Goal: Task Accomplishment & Management: Manage account settings

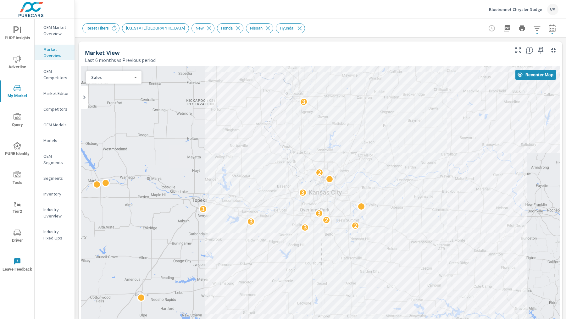
scroll to position [62, 0]
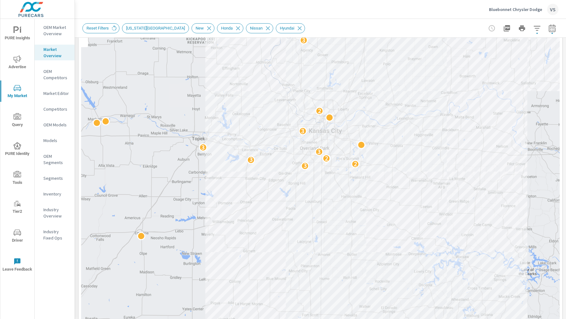
click at [532, 9] on p "Bluebonnet Chrysler Dodge" at bounding box center [515, 10] width 53 height 6
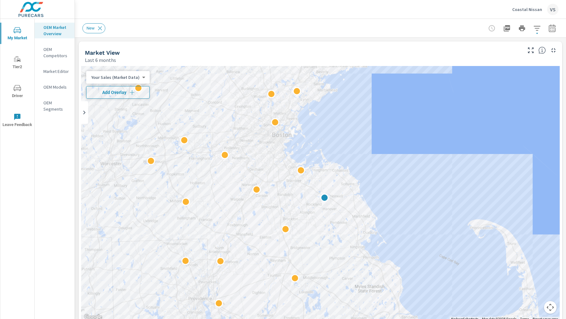
click at [108, 94] on span "Add Overlay" at bounding box center [118, 92] width 58 height 6
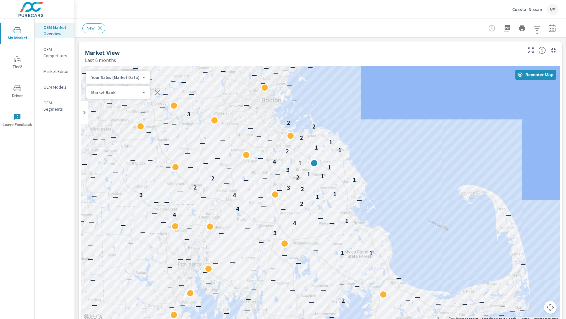
drag, startPoint x: 449, startPoint y: 169, endPoint x: 439, endPoint y: 133, distance: 37.1
click at [439, 133] on div "— — — — — — — — — — — — — — — — — — — — — — 2 — — — 2 1 — — — — — — — — — — — —…" at bounding box center [320, 194] width 479 height 256
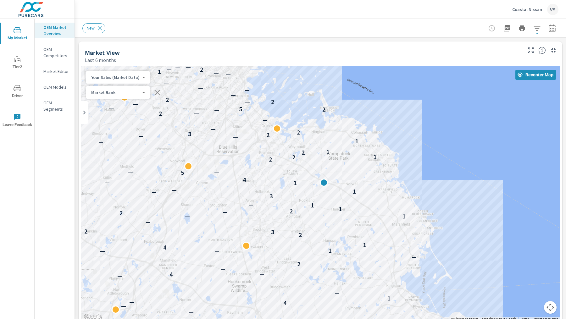
drag, startPoint x: 287, startPoint y: 171, endPoint x: 330, endPoint y: 190, distance: 47.1
click at [330, 190] on div "— — — — 2 — — — 2 1 — — — — — — — — — — — — — — — — — — — — — — — — — 2 — — — —…" at bounding box center [320, 194] width 479 height 256
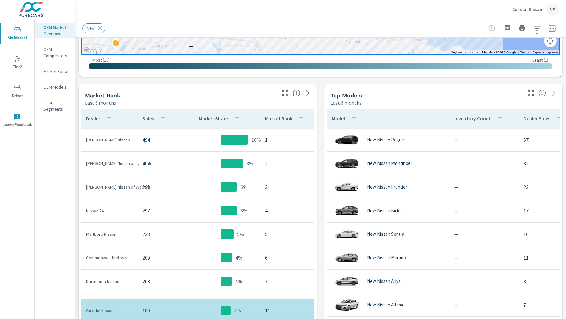
scroll to position [298, 0]
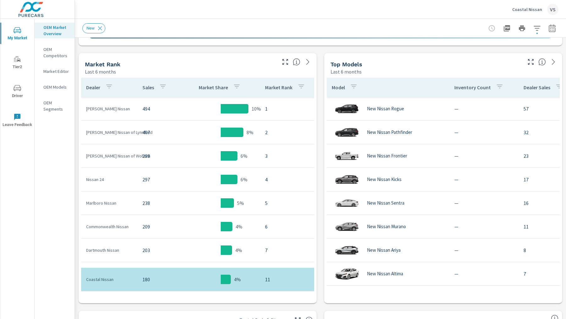
click at [561, 27] on div "New" at bounding box center [321, 28] width 492 height 19
click at [552, 30] on icon "button" at bounding box center [552, 29] width 4 height 3
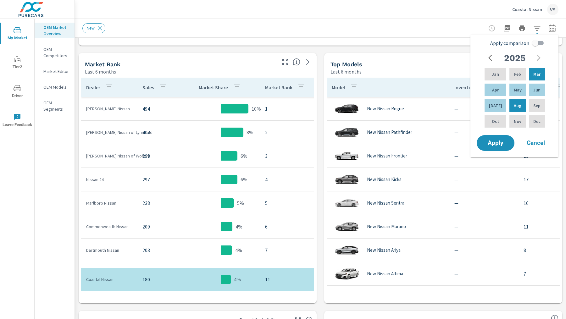
click at [540, 46] on input "Apply comparison" at bounding box center [536, 43] width 36 height 12
checkbox input "true"
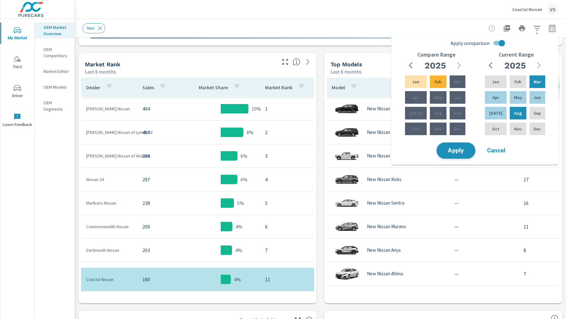
click at [455, 151] on span "Apply" at bounding box center [456, 151] width 26 height 6
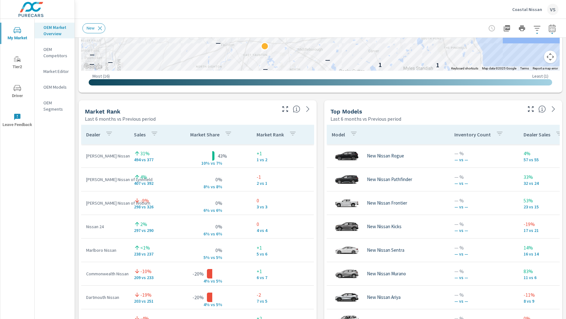
scroll to position [353, 0]
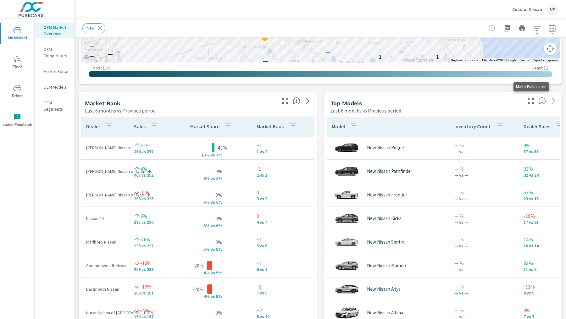
click at [535, 98] on icon "button" at bounding box center [531, 101] width 8 height 8
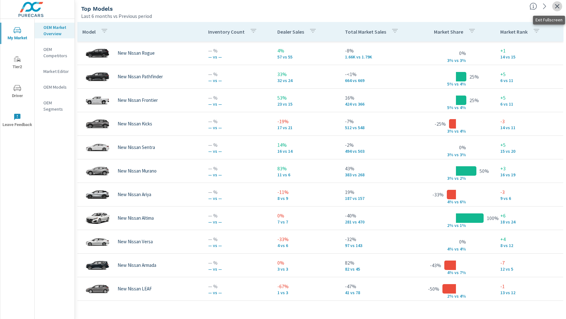
click at [556, 9] on icon "button" at bounding box center [558, 7] width 8 height 8
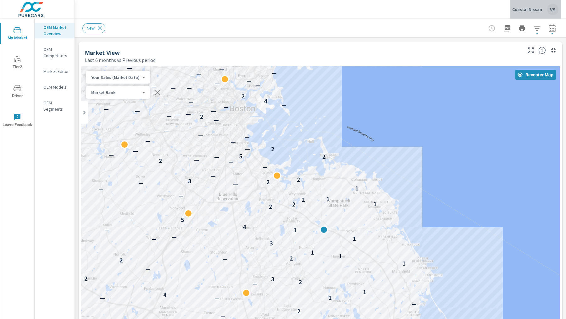
click at [538, 11] on p "Coastal Nissan" at bounding box center [528, 10] width 30 height 6
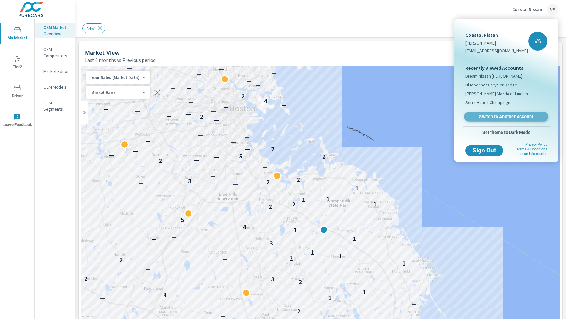
click at [504, 115] on span "Switch to Another Account" at bounding box center [506, 117] width 77 height 6
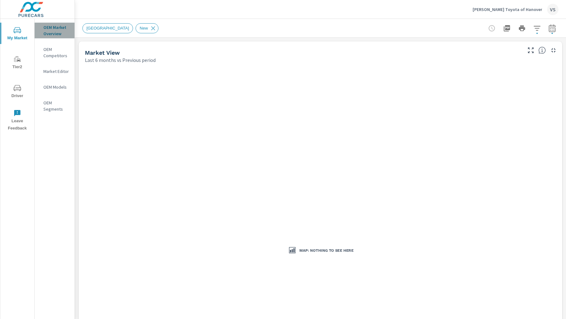
click at [53, 33] on p "OEM Market Overview" at bounding box center [56, 30] width 26 height 13
click at [290, 94] on div "Map: Nothing to see here" at bounding box center [320, 250] width 479 height 369
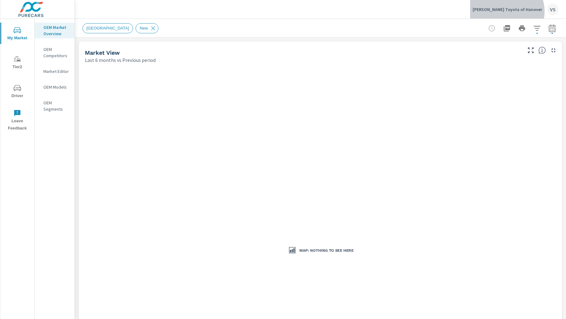
click at [528, 11] on p "[PERSON_NAME] Toyota of Hanover" at bounding box center [508, 10] width 70 height 6
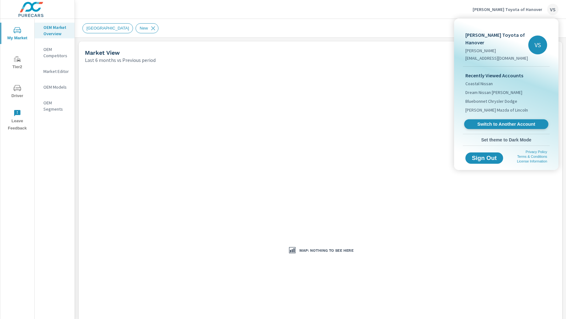
click at [498, 120] on link "Switch to Another Account" at bounding box center [506, 125] width 84 height 10
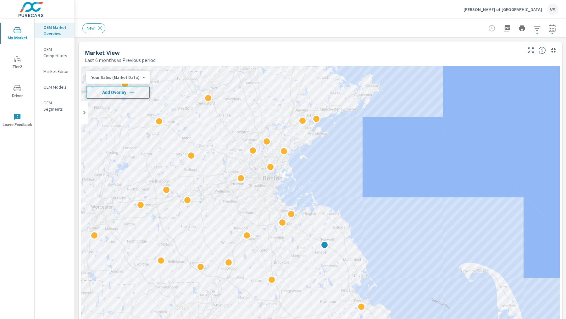
click at [132, 94] on icon "button" at bounding box center [132, 92] width 6 height 6
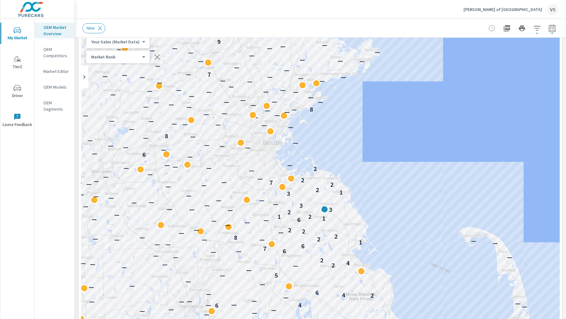
scroll to position [43, 0]
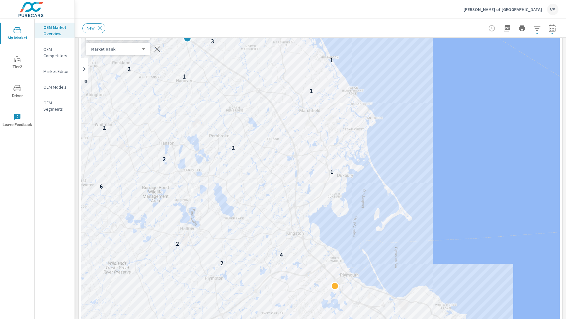
drag, startPoint x: 393, startPoint y: 115, endPoint x: 413, endPoint y: 149, distance: 39.3
click at [413, 149] on div "— — — — — — — 1 — — — — — — — — — 5 5 — — — — — — — — — — 4 — 4 — 2 4 6 — 5 — 2…" at bounding box center [320, 198] width 479 height 350
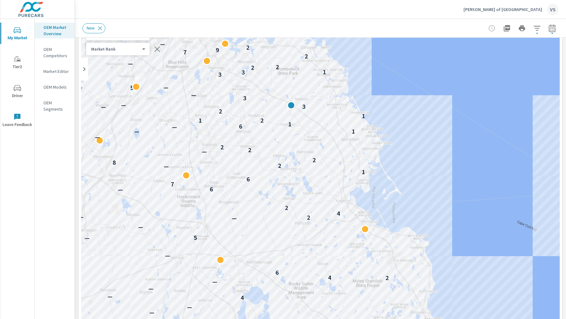
drag, startPoint x: 389, startPoint y: 143, endPoint x: 376, endPoint y: 149, distance: 13.3
click at [376, 149] on div "— 7 — — — — — 6 — — — — — — — — 5 — — — — — — 7 — — — — — — — — — — — — — — — —…" at bounding box center [320, 198] width 479 height 350
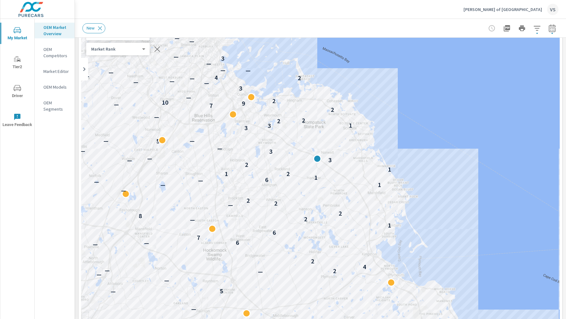
drag, startPoint x: 385, startPoint y: 147, endPoint x: 413, endPoint y: 210, distance: 68.7
click at [413, 210] on div "— 7 — — — — — 6 — — — — — — — — 5 — — — — — — 7 — — — — — — — — — — — — — — — —…" at bounding box center [320, 198] width 479 height 350
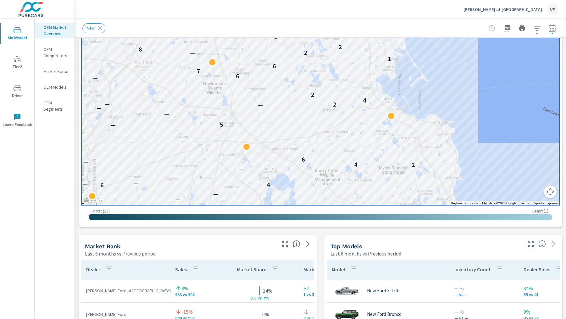
scroll to position [278, 0]
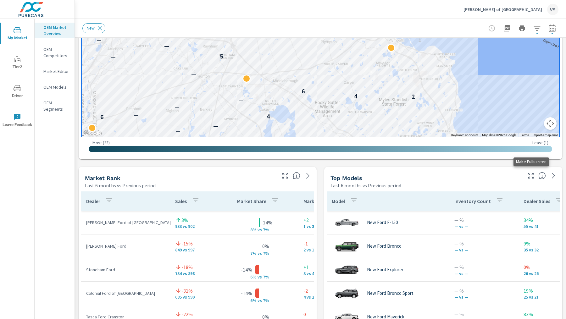
click at [529, 177] on icon "button" at bounding box center [531, 176] width 8 height 8
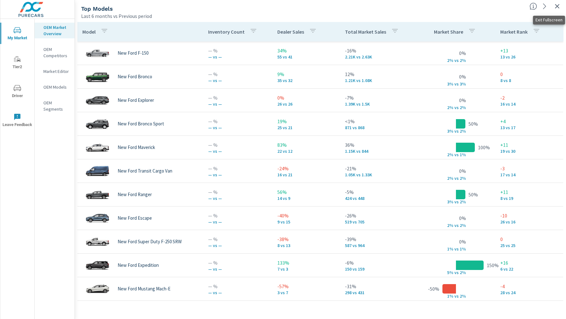
click at [554, 9] on icon "button" at bounding box center [558, 7] width 8 height 8
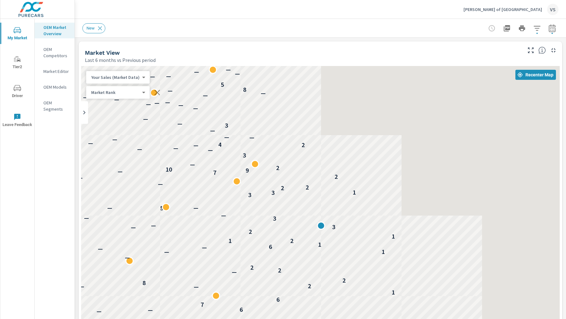
click at [529, 9] on p "[PERSON_NAME] of [GEOGRAPHIC_DATA]" at bounding box center [503, 10] width 79 height 6
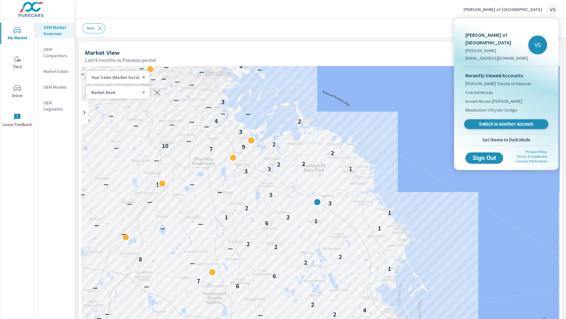
click at [481, 121] on span "Switch to Another Account" at bounding box center [506, 124] width 77 height 6
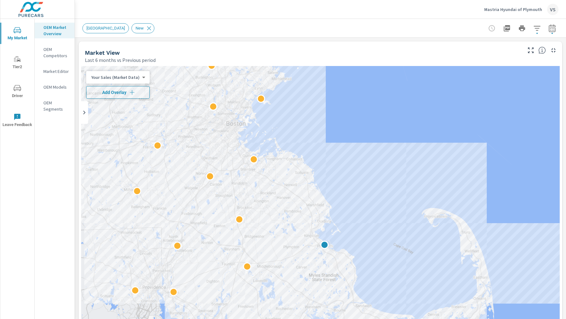
click at [124, 90] on span "Add Overlay" at bounding box center [118, 92] width 58 height 6
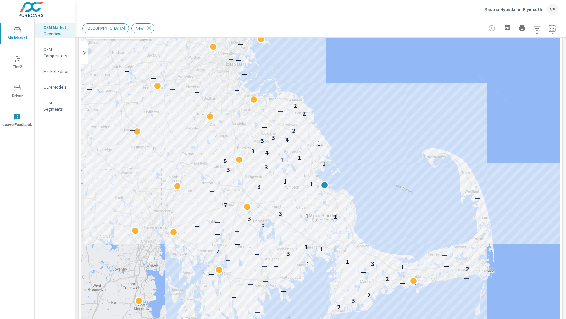
scroll to position [61, 0]
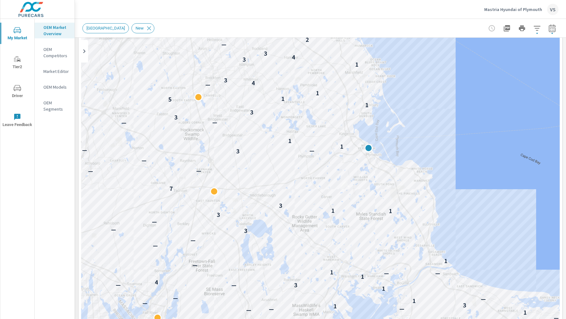
drag, startPoint x: 363, startPoint y: 165, endPoint x: 452, endPoint y: 143, distance: 91.1
click at [452, 143] on div "— — — — — — — 2 3 — — 2 — — 6 — — — — 2 — — — — — — 2 — 2 2 — — 1 — — — — 2 — 1…" at bounding box center [320, 180] width 479 height 350
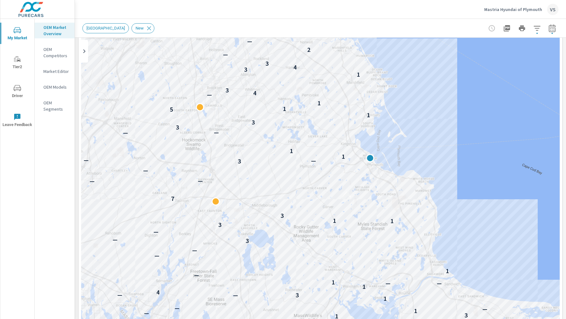
drag, startPoint x: 456, startPoint y: 133, endPoint x: 457, endPoint y: 143, distance: 10.1
click at [457, 143] on div "— — — — — — — 2 3 — — 2 — — 6 — — — — 2 — — — — — — 2 — 2 2 — — 1 — — — — 2 — 1…" at bounding box center [320, 180] width 479 height 350
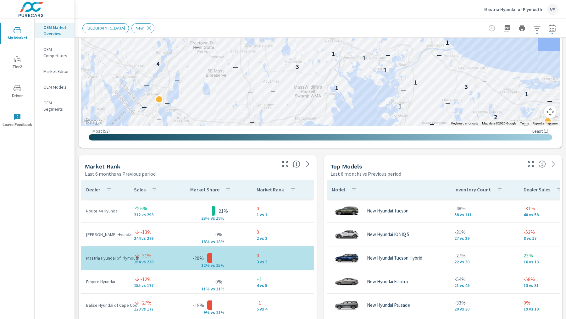
scroll to position [334, 0]
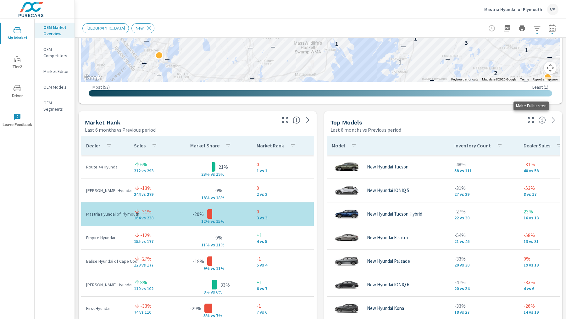
click at [532, 120] on icon "button" at bounding box center [531, 120] width 8 height 8
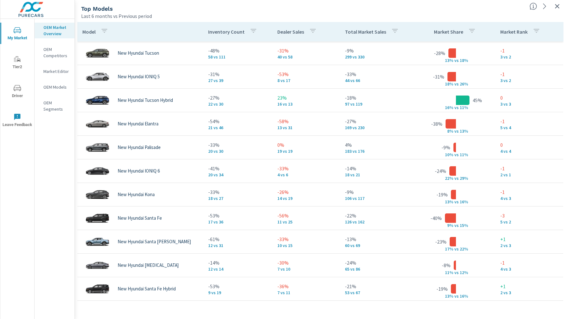
click at [557, 10] on icon "button" at bounding box center [558, 7] width 8 height 8
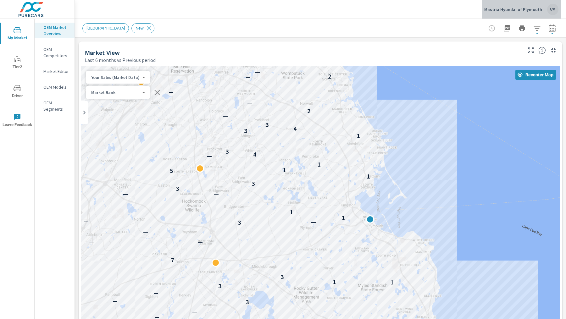
click at [532, 7] on p "Mastria Hyundai of Plymouth" at bounding box center [514, 10] width 58 height 6
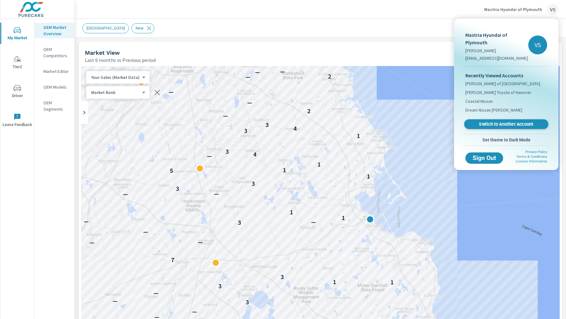
click at [496, 121] on span "Switch to Another Account" at bounding box center [506, 124] width 77 height 6
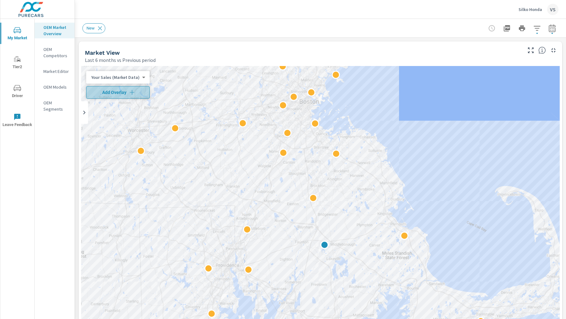
click at [121, 92] on span "Add Overlay" at bounding box center [118, 92] width 58 height 6
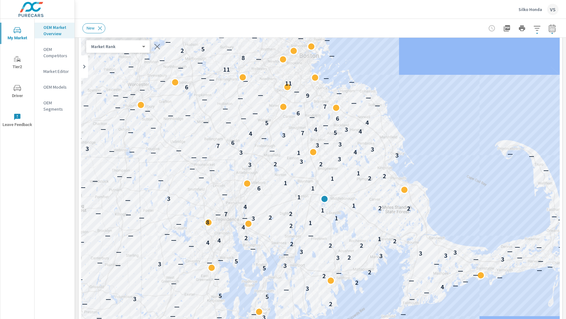
scroll to position [48, 0]
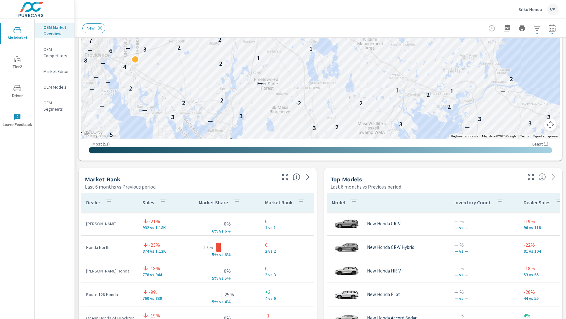
scroll to position [293, 0]
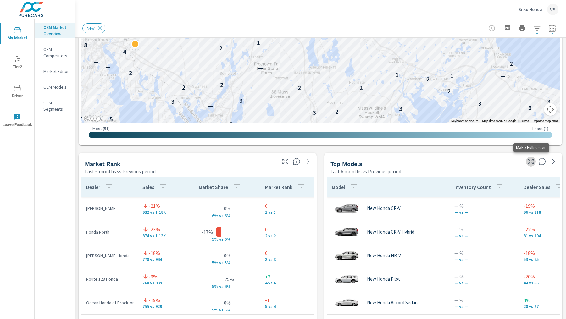
click at [531, 163] on icon "button" at bounding box center [531, 162] width 8 height 8
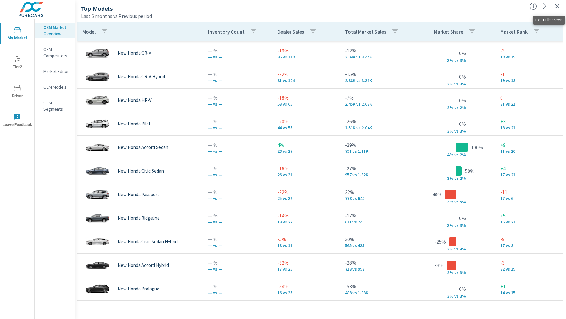
click at [558, 8] on icon "button" at bounding box center [558, 7] width 8 height 8
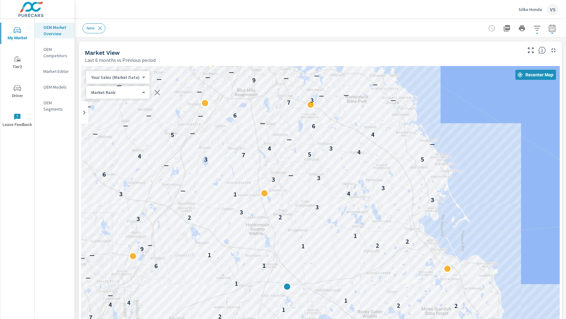
click at [536, 9] on p "Silko Honda" at bounding box center [531, 10] width 24 height 6
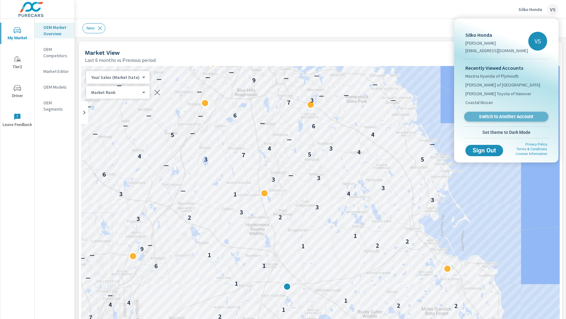
click at [482, 113] on link "Switch to Another Account" at bounding box center [506, 117] width 84 height 10
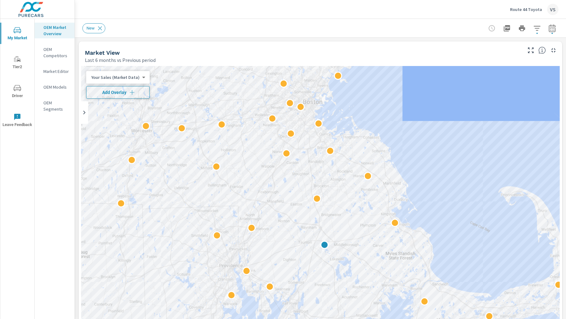
click at [136, 96] on button "Add Overlay" at bounding box center [118, 92] width 64 height 13
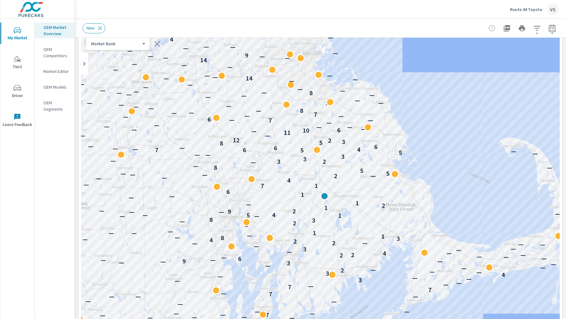
scroll to position [87, 0]
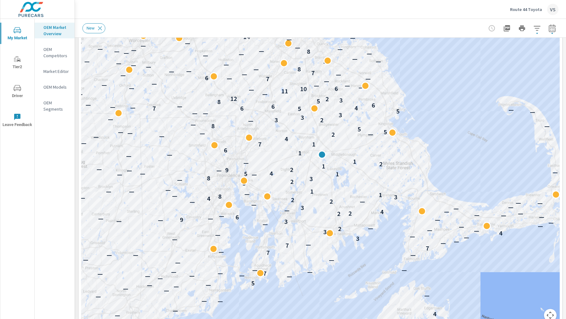
click at [538, 30] on icon "button" at bounding box center [537, 28] width 7 height 5
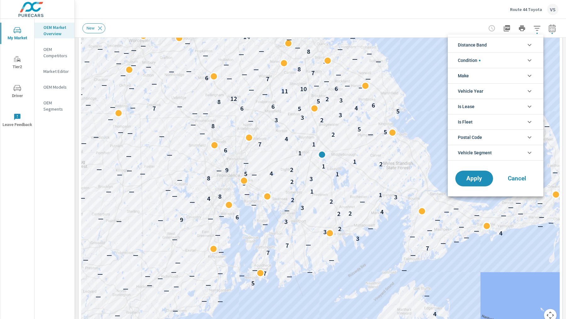
click at [490, 60] on li "Condition" at bounding box center [496, 60] width 96 height 15
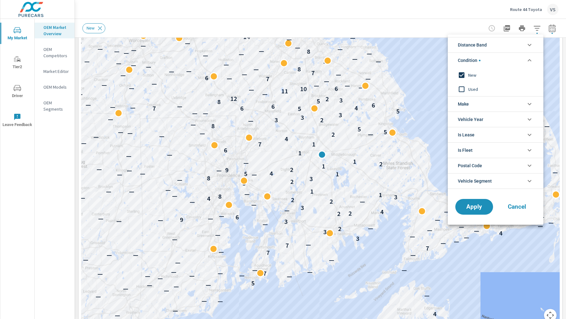
click at [490, 60] on li "Condition" at bounding box center [496, 60] width 96 height 15
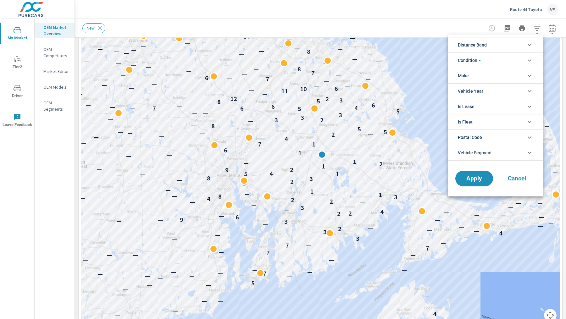
click at [416, 23] on div at bounding box center [283, 159] width 566 height 319
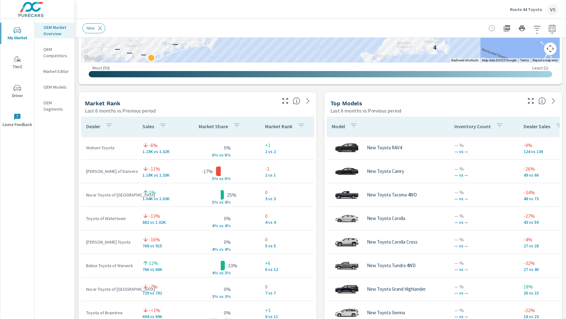
scroll to position [261, 0]
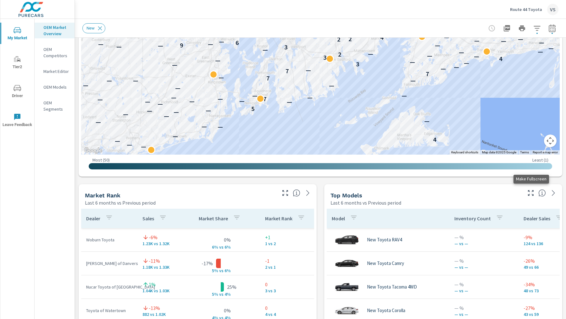
click at [535, 194] on button "button" at bounding box center [531, 193] width 10 height 10
